Goal: Complete application form

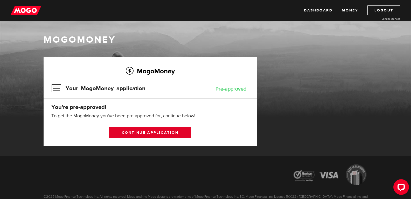
click at [157, 131] on link "Continue application" at bounding box center [150, 132] width 83 height 11
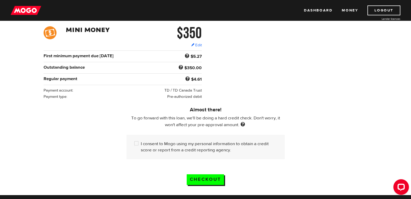
scroll to position [104, 0]
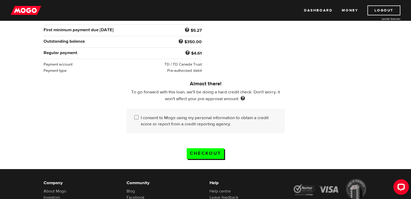
click at [134, 115] on input "I consent to Mogo using my personal information to obtain a credit score or rep…" at bounding box center [137, 117] width 6 height 6
checkbox input "true"
click at [209, 151] on input "Checkout" at bounding box center [205, 153] width 37 height 11
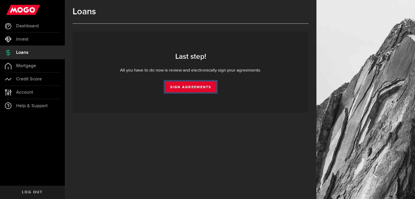
click at [187, 88] on link "Sign Agreements" at bounding box center [190, 86] width 51 height 11
